Goal: Task Accomplishment & Management: Complete application form

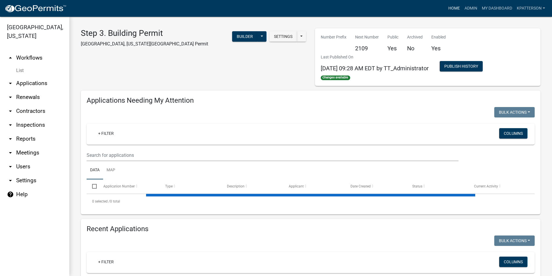
click at [454, 6] on link "Home" at bounding box center [454, 8] width 16 height 11
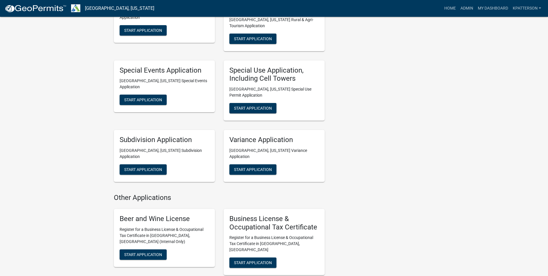
scroll to position [347, 0]
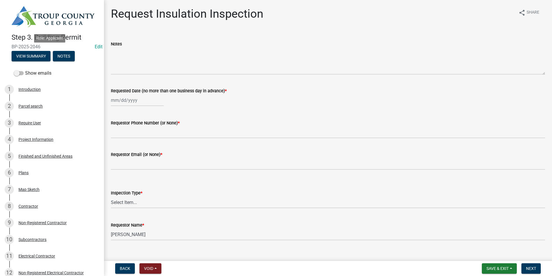
scroll to position [433, 0]
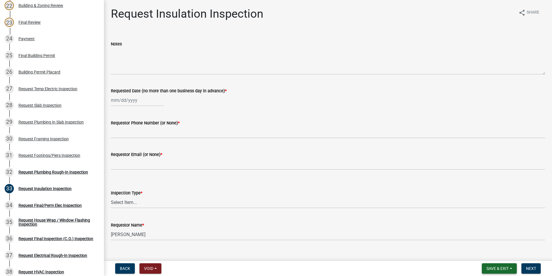
click at [505, 267] on span "Save & Exit" at bounding box center [498, 268] width 22 height 5
click at [508, 254] on button "Save & Exit" at bounding box center [494, 253] width 46 height 14
